Goal: Check status: Check status

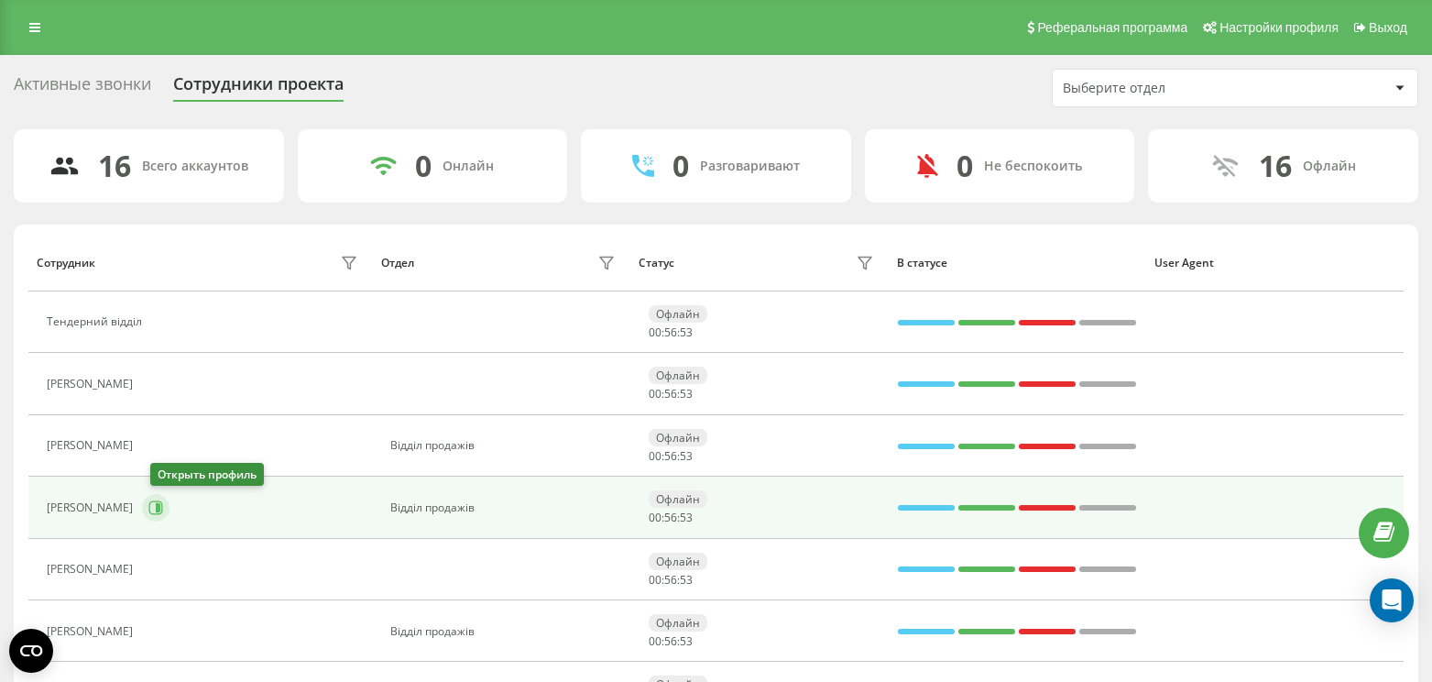
click at [160, 509] on icon at bounding box center [158, 507] width 5 height 9
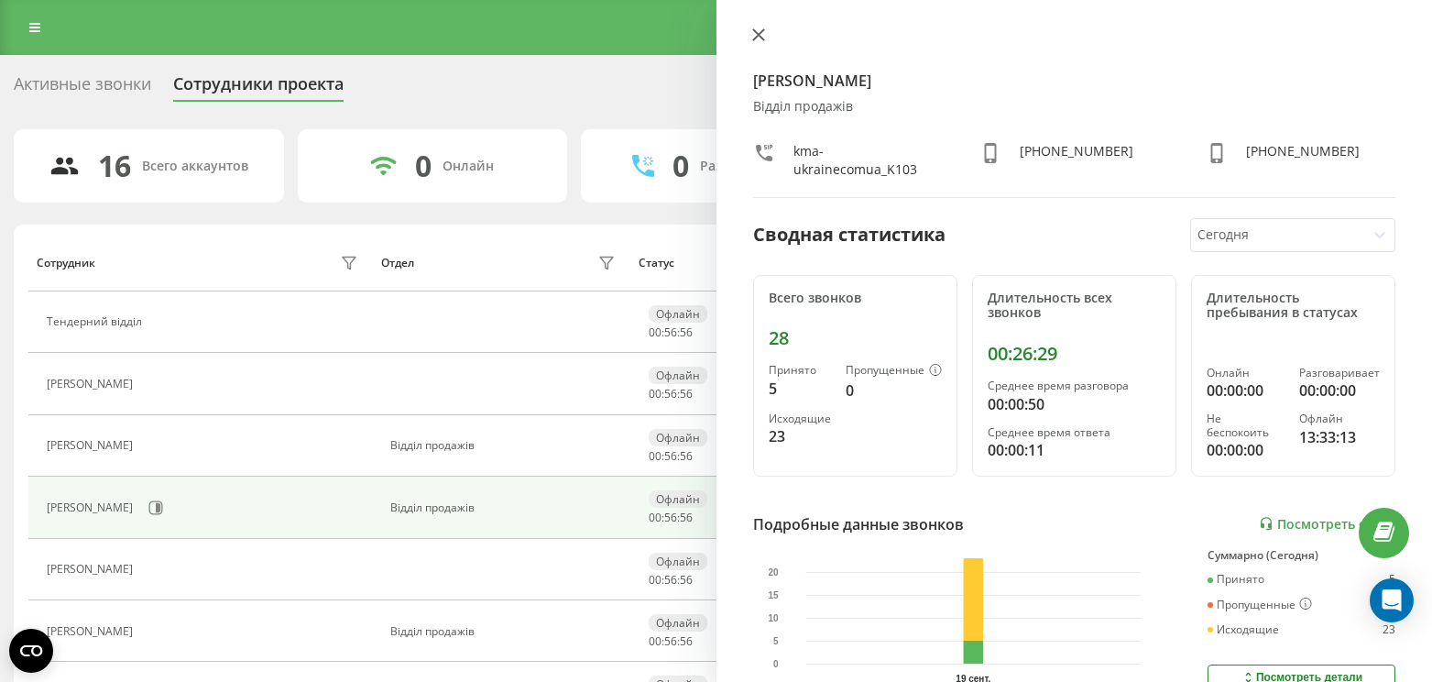
click at [749, 35] on button at bounding box center [759, 35] width 24 height 17
